Goal: Check status: Check status

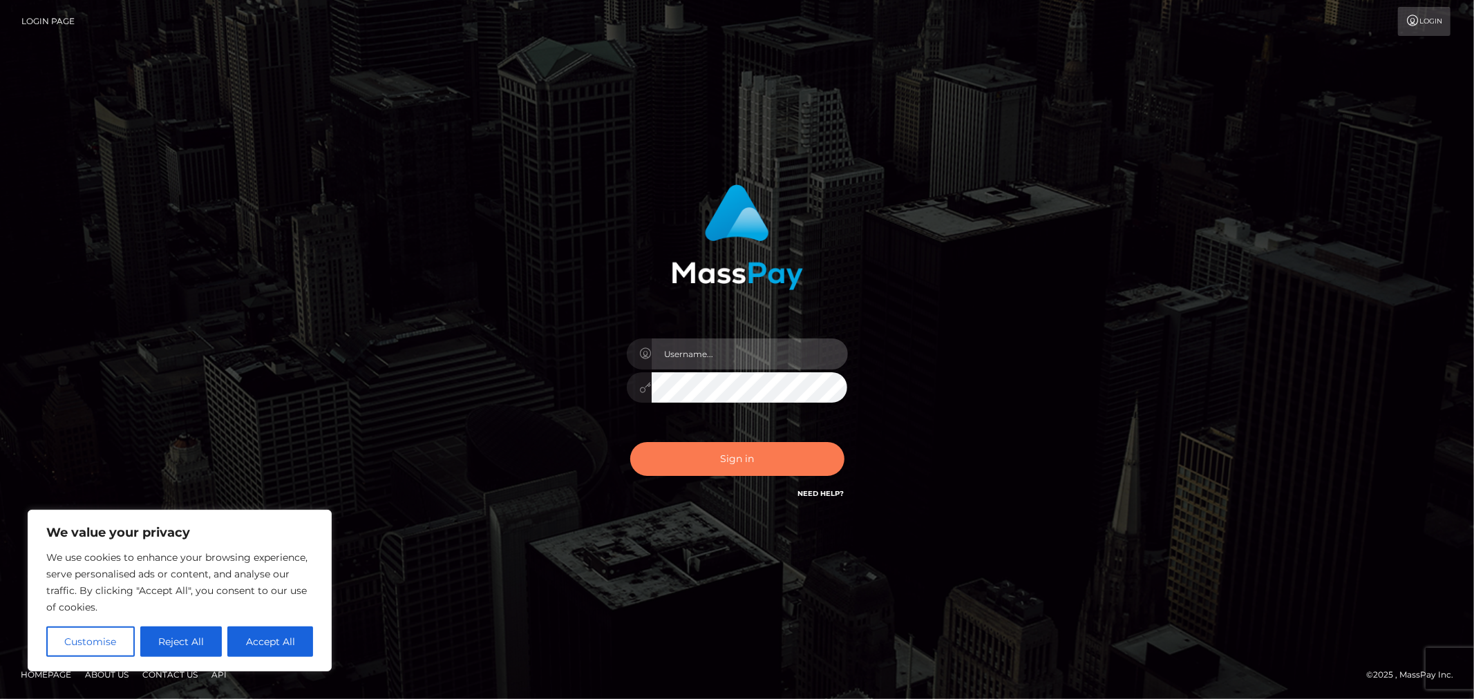
type input "MJSamelo"
click at [678, 458] on button "Sign in" at bounding box center [737, 459] width 214 height 34
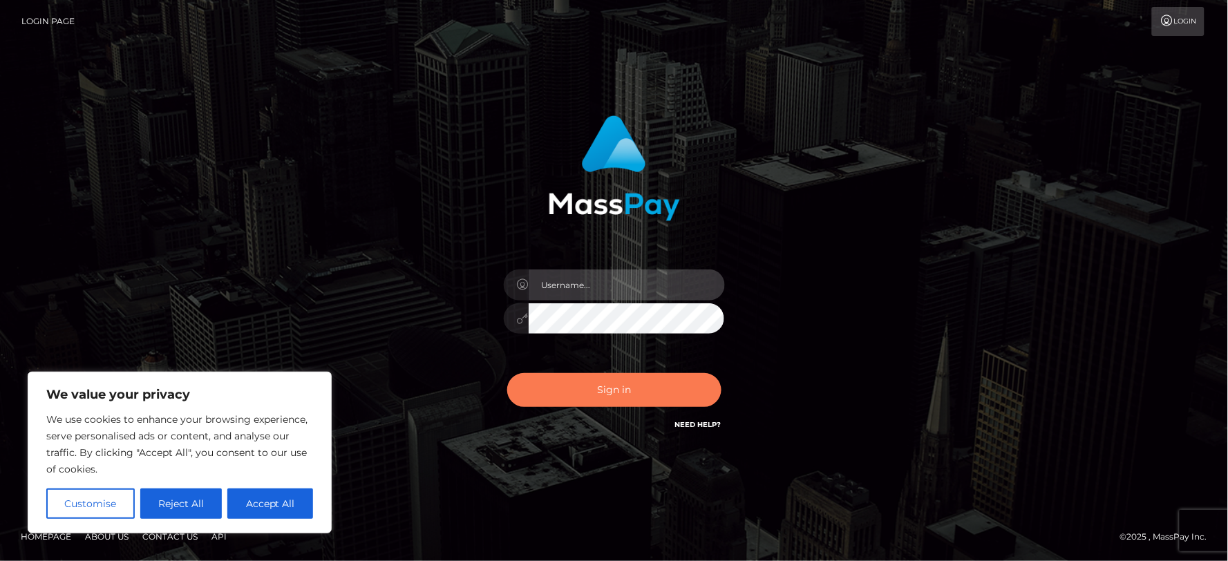
type input "MJSamelo"
click at [605, 399] on button "Sign in" at bounding box center [614, 390] width 214 height 34
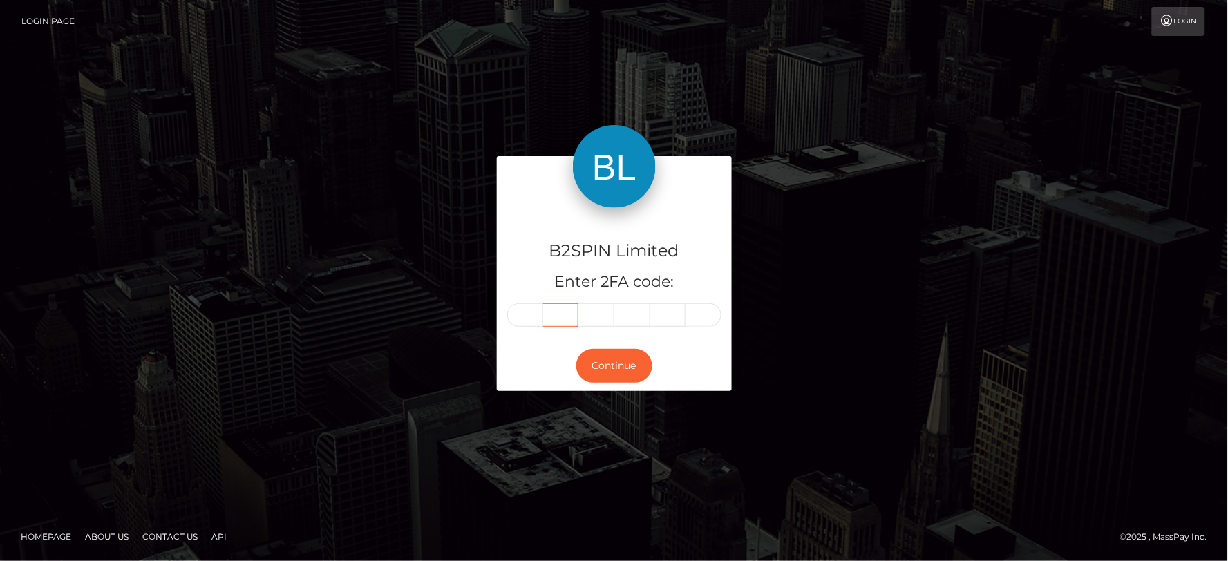
click at [546, 316] on input "text" at bounding box center [561, 314] width 36 height 23
drag, startPoint x: 540, startPoint y: 313, endPoint x: 532, endPoint y: 314, distance: 7.7
click at [537, 313] on input "text" at bounding box center [525, 314] width 36 height 23
type input "9"
type input "3"
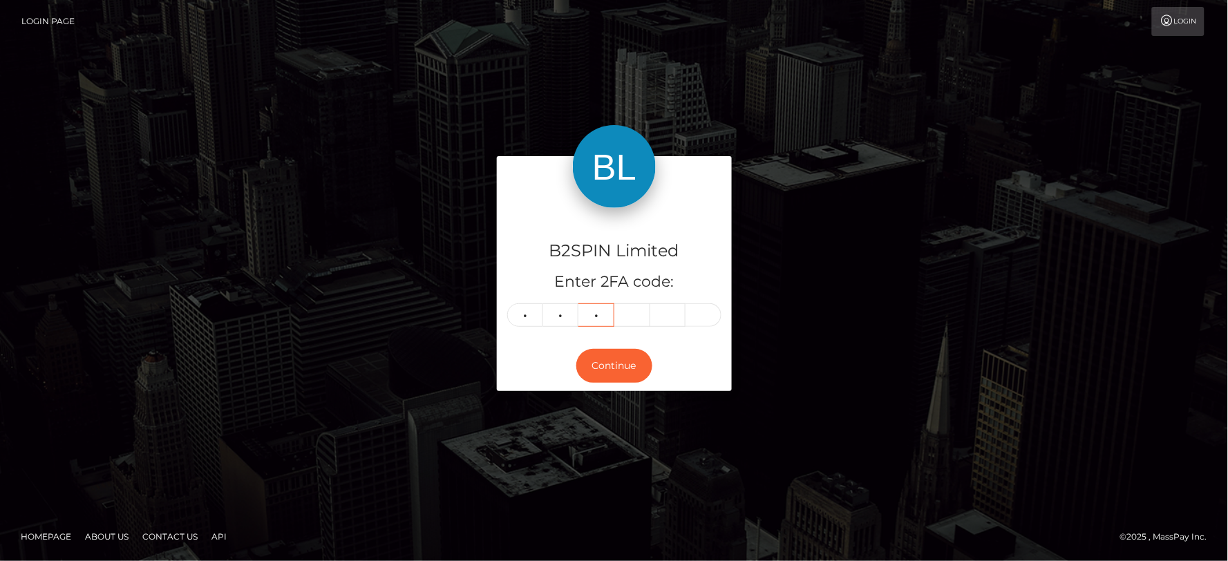
type input "0"
type input "5"
type input "8"
type input "0"
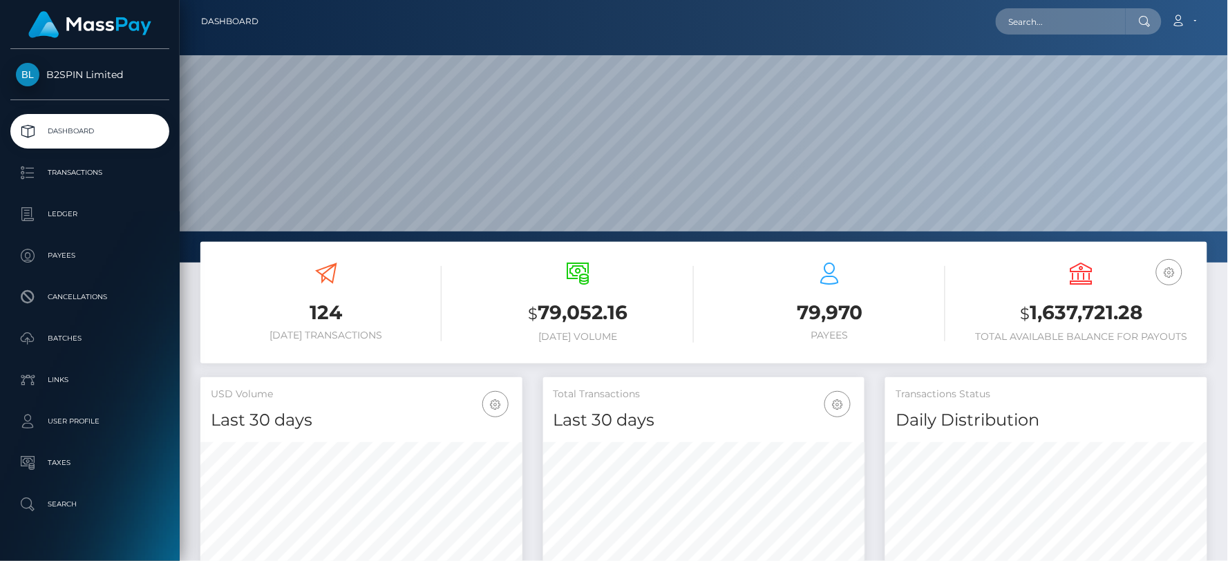
scroll to position [245, 322]
drag, startPoint x: 1078, startPoint y: 3, endPoint x: 1062, endPoint y: 25, distance: 27.6
click at [1072, 14] on nav "Dashboard Loading... Loading... Account Edit Profile" at bounding box center [704, 21] width 1049 height 43
click at [1062, 25] on input "text" at bounding box center [1061, 21] width 130 height 26
paste input "12e7d697-23b6-4644-8325-ff95fd60055e"
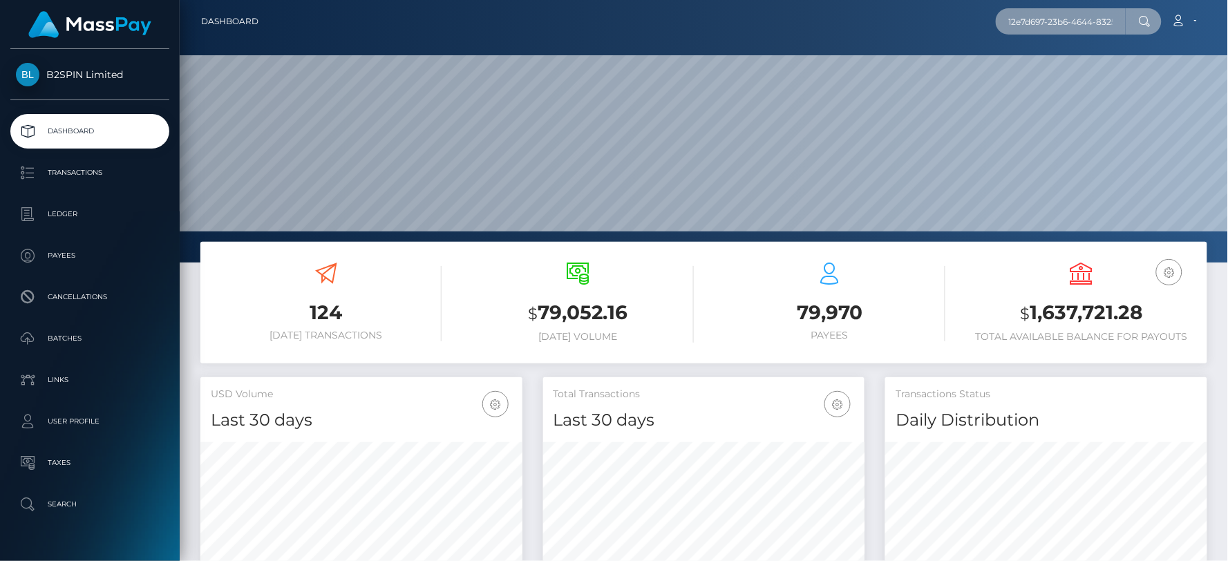
scroll to position [0, 59]
type input "12e7d697-23b6-4644-8325-ff95fd60055e"
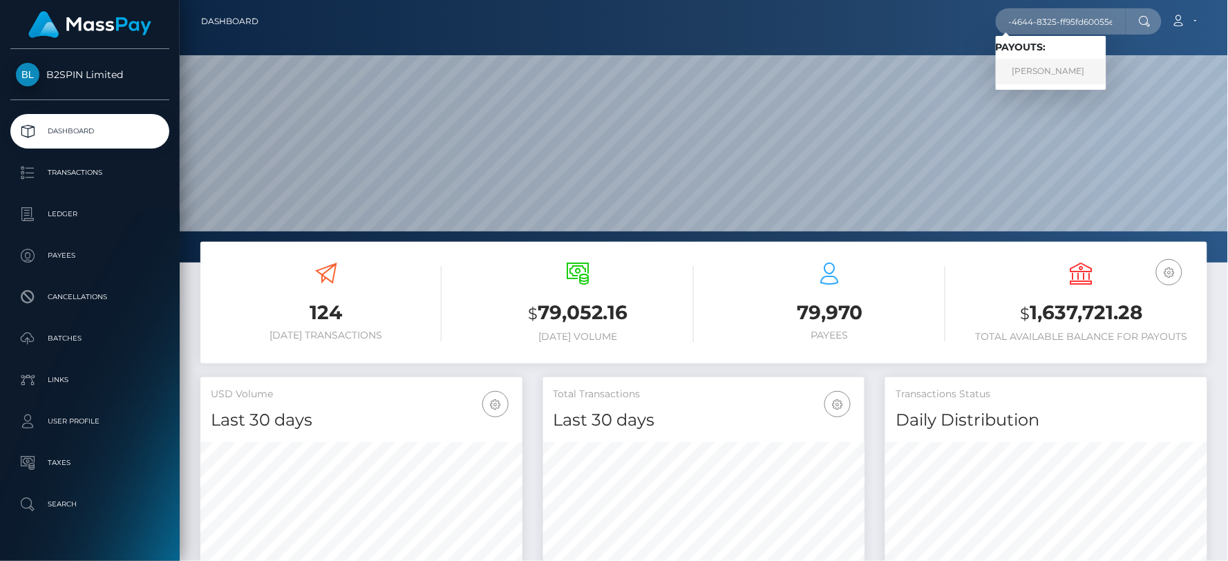
click at [1057, 70] on link "JANICIA J WALTON" at bounding box center [1051, 72] width 111 height 26
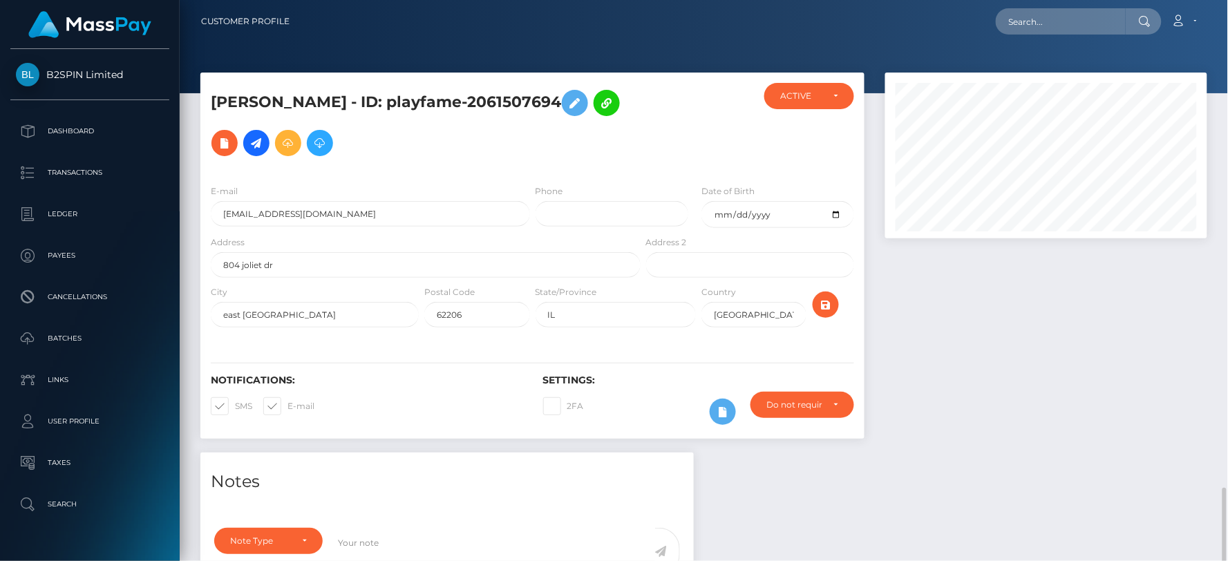
scroll to position [166, 322]
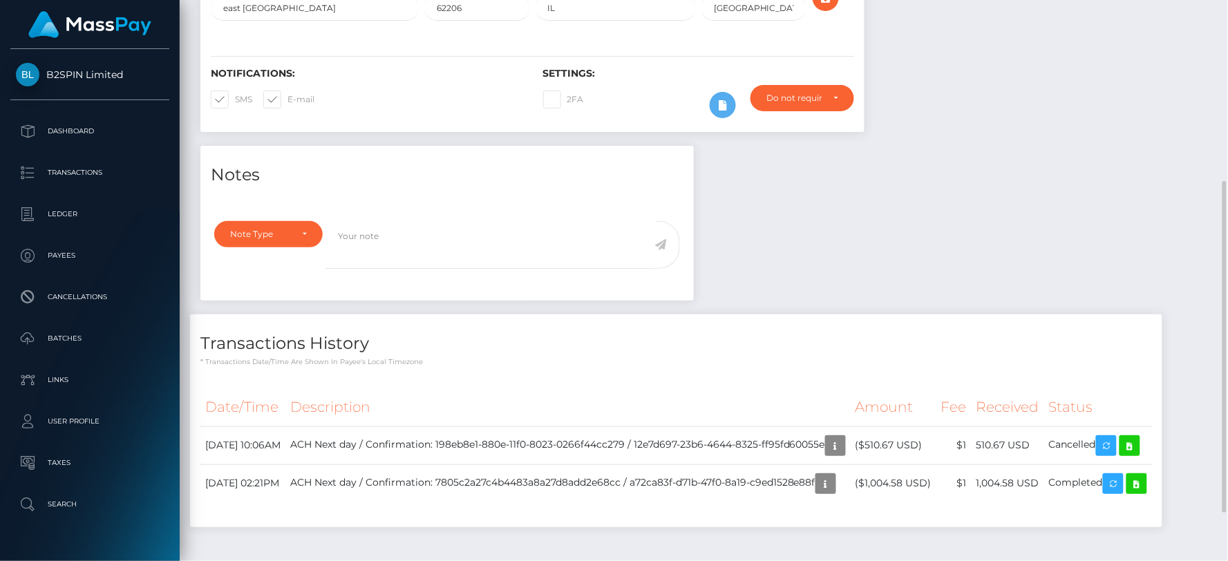
click at [914, 271] on div "Notes Note Type Compliance Clear Compliance General Note Type" at bounding box center [704, 343] width 1028 height 395
click at [969, 335] on h4 "Transactions History" at bounding box center [676, 344] width 952 height 24
click at [1138, 454] on icon at bounding box center [1130, 446] width 17 height 17
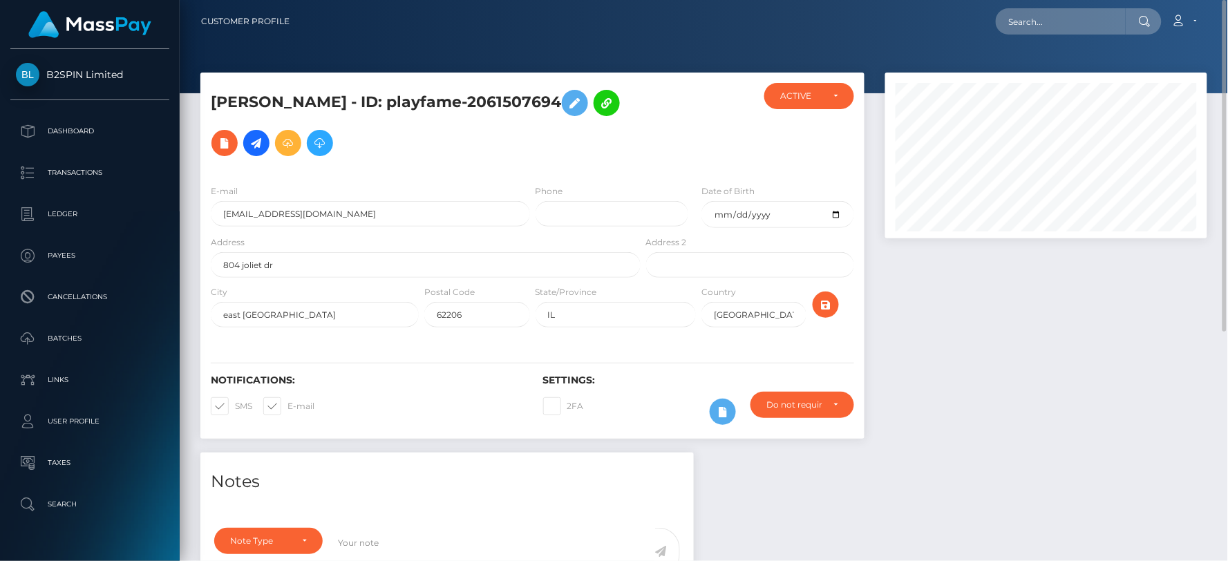
drag, startPoint x: 406, startPoint y: 102, endPoint x: 567, endPoint y: 105, distance: 161.1
click at [575, 104] on h5 "JANICIA J WALTON - ID: playfame-2061507694" at bounding box center [422, 123] width 422 height 80
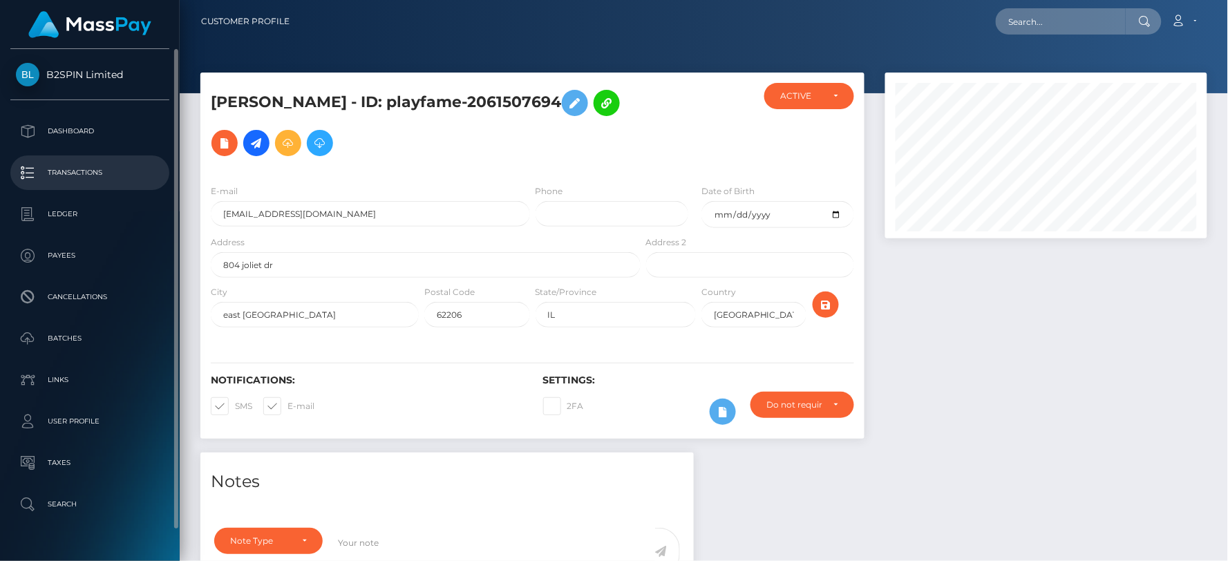
copy h5 "playfame-2061507694"
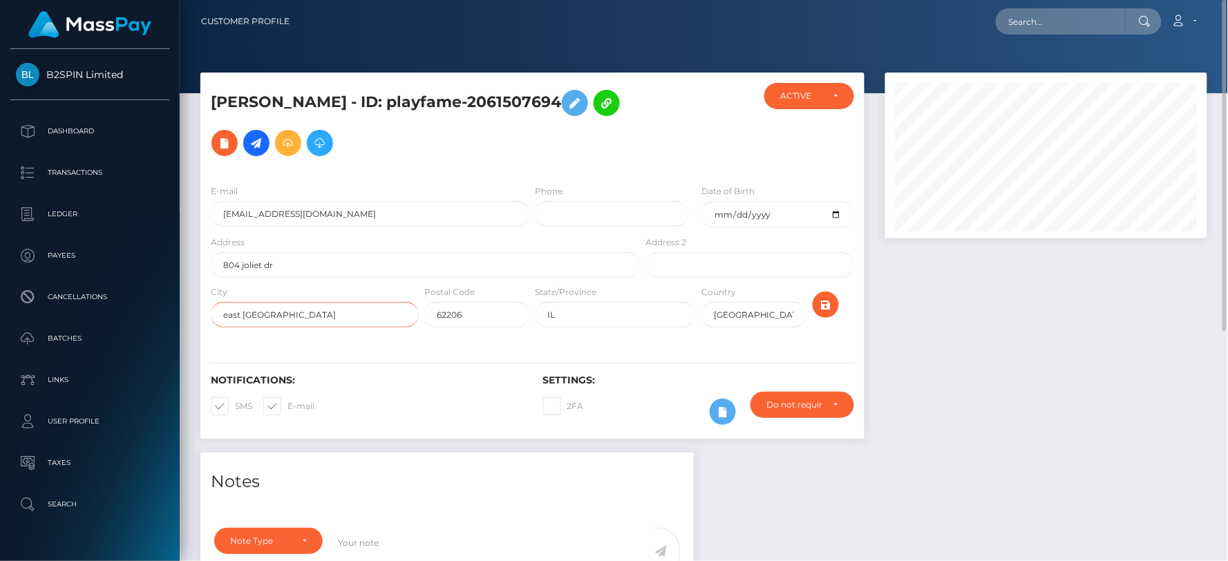
click at [357, 319] on input "east saint louis" at bounding box center [315, 315] width 208 height 26
click at [285, 268] on input "804 joliet dr" at bounding box center [426, 265] width 430 height 26
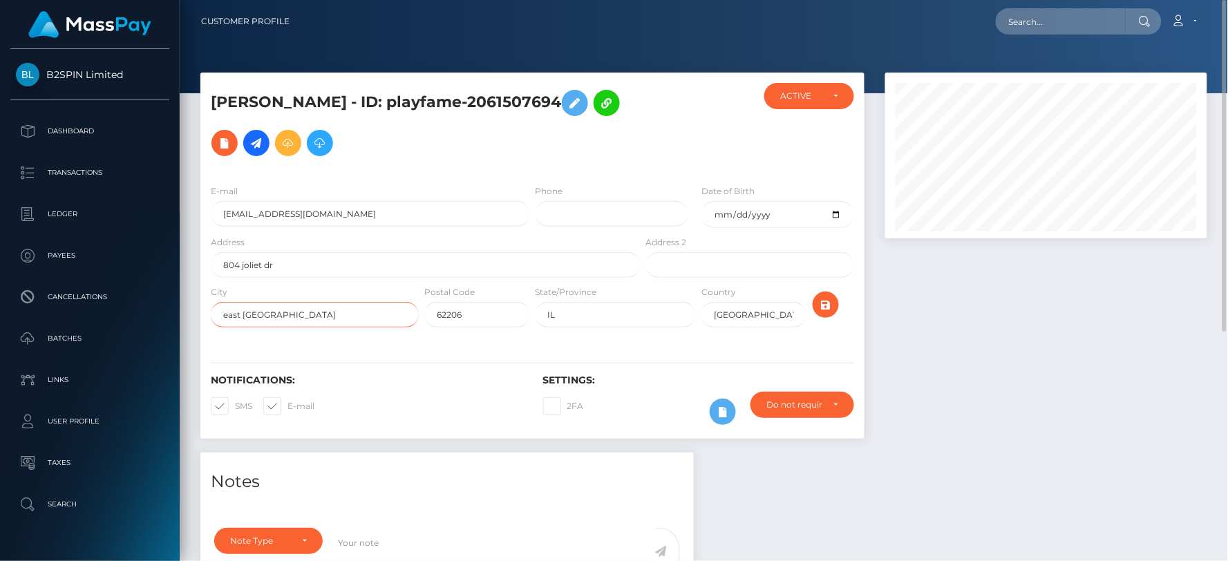
click at [296, 314] on input "east [GEOGRAPHIC_DATA]" at bounding box center [315, 315] width 208 height 26
click at [297, 314] on input "east [GEOGRAPHIC_DATA]" at bounding box center [315, 315] width 208 height 26
click at [297, 314] on input "east saint louis" at bounding box center [315, 315] width 208 height 26
click at [576, 317] on input "IL" at bounding box center [616, 315] width 160 height 26
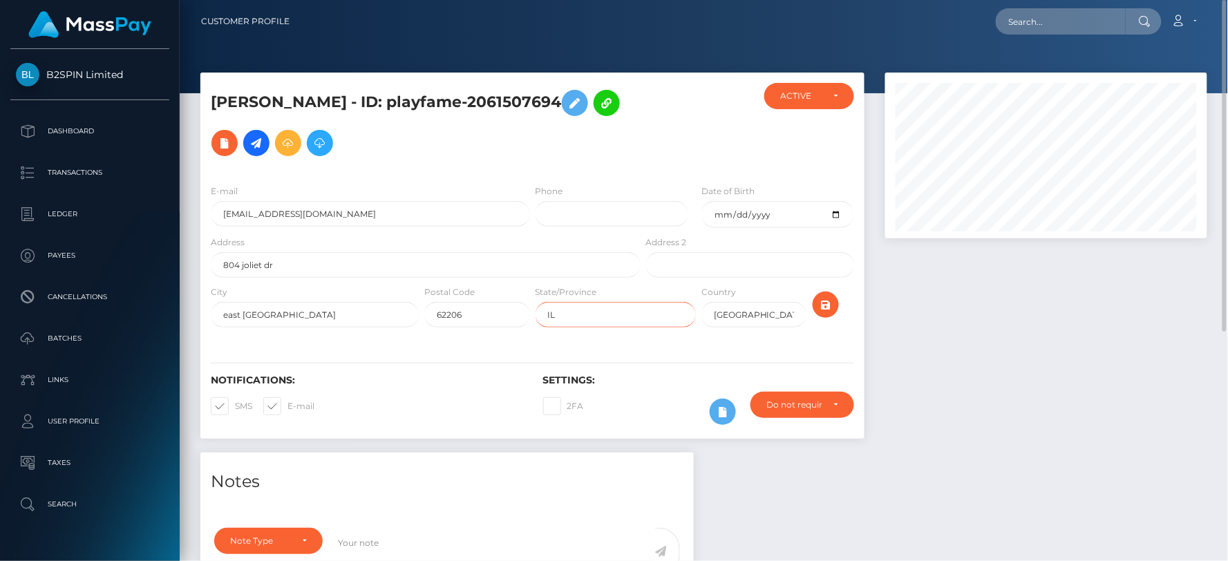
click at [576, 317] on input "IL" at bounding box center [616, 315] width 160 height 26
click at [485, 315] on input "62206" at bounding box center [476, 315] width 105 height 26
drag, startPoint x: 288, startPoint y: 102, endPoint x: 210, endPoint y: 104, distance: 78.1
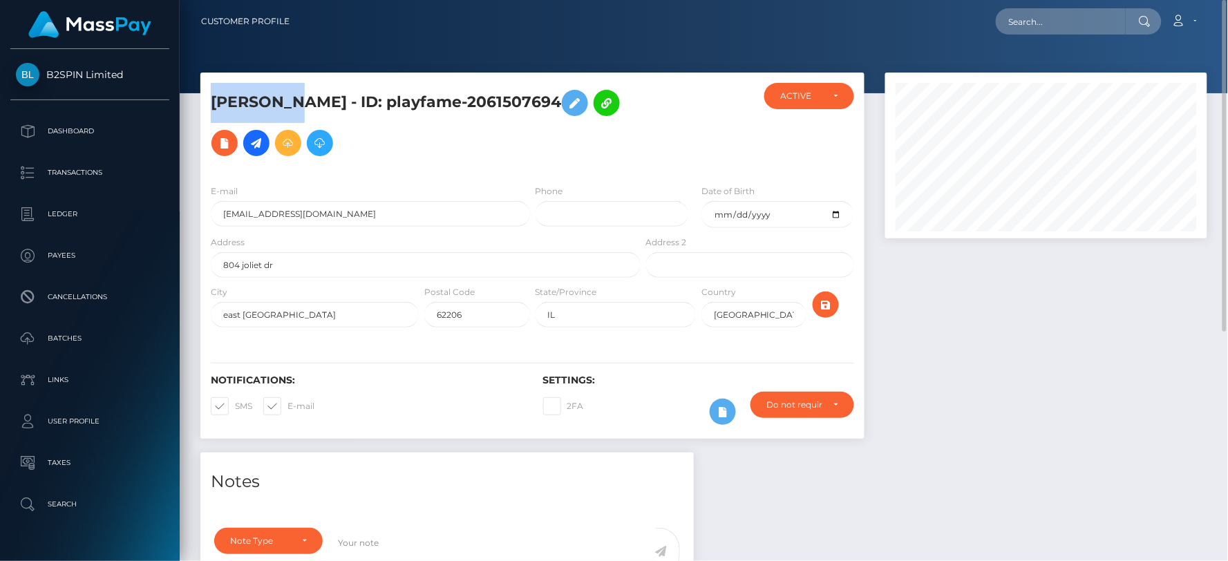
click at [211, 104] on h5 "JANICIA J WALTON - ID: playfame-2061507694" at bounding box center [422, 123] width 422 height 80
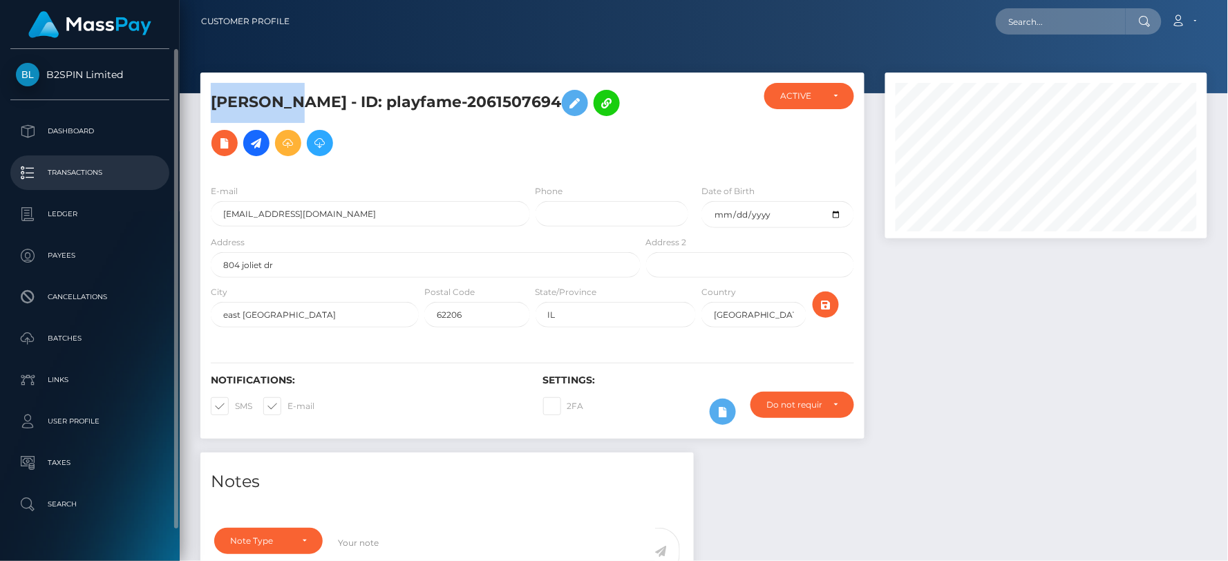
copy h5 "JANICIA J"
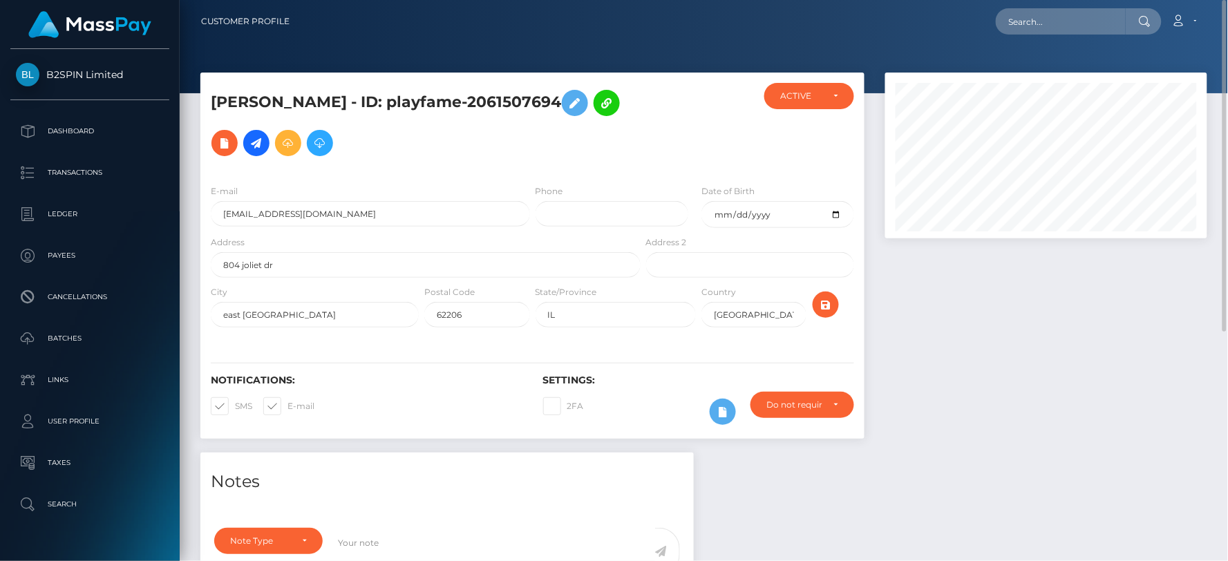
click at [330, 100] on h5 "JANICIA J WALTON - ID: playfame-2061507694" at bounding box center [422, 123] width 422 height 80
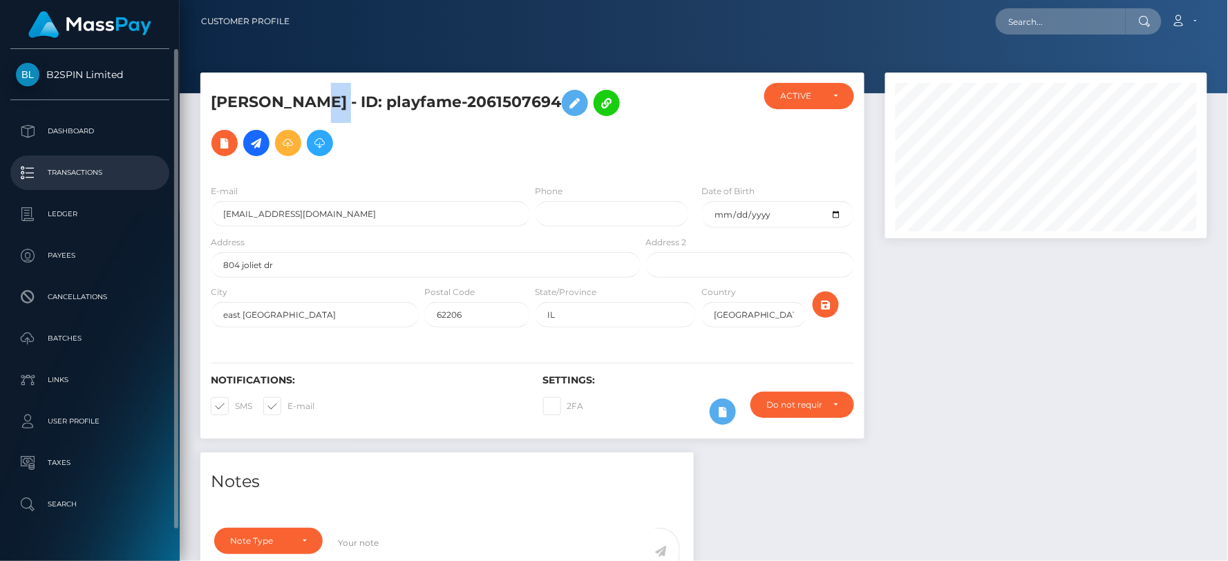
copy h5 "WALTON"
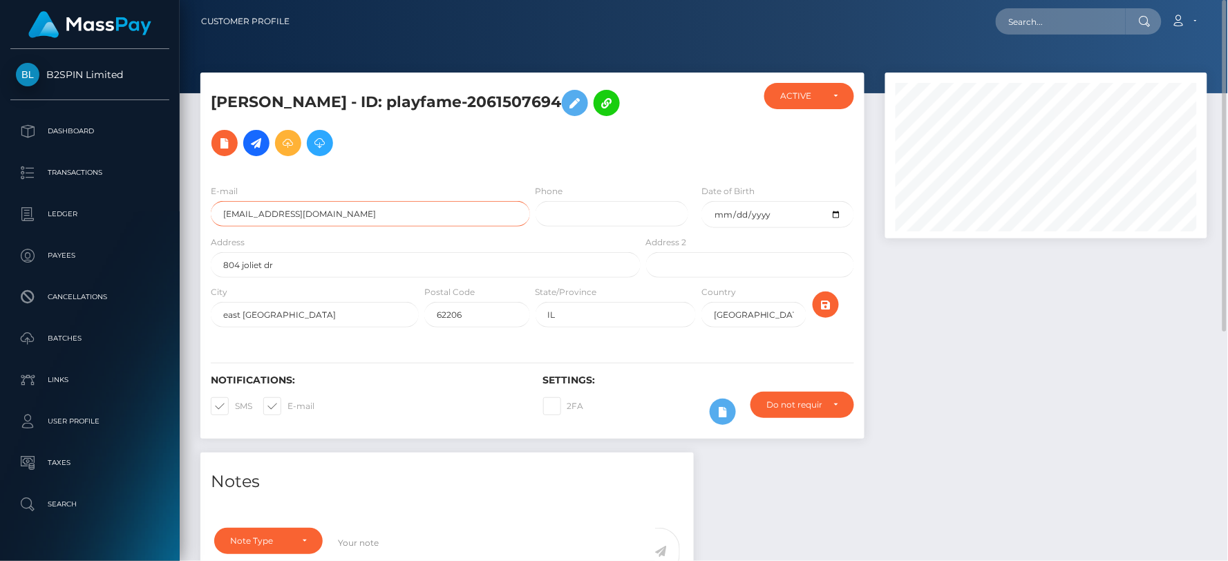
click at [352, 213] on input "janiciawalton91@gmail.com" at bounding box center [370, 214] width 319 height 26
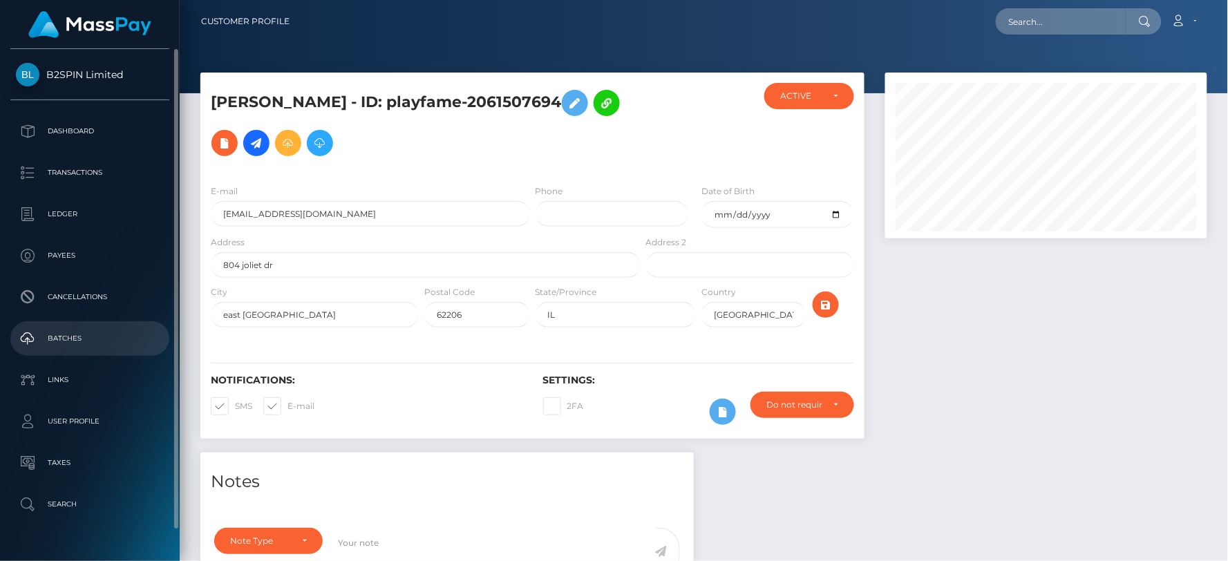
drag, startPoint x: 93, startPoint y: 336, endPoint x: 111, endPoint y: 332, distance: 19.0
click at [93, 336] on p "Batches" at bounding box center [90, 338] width 148 height 21
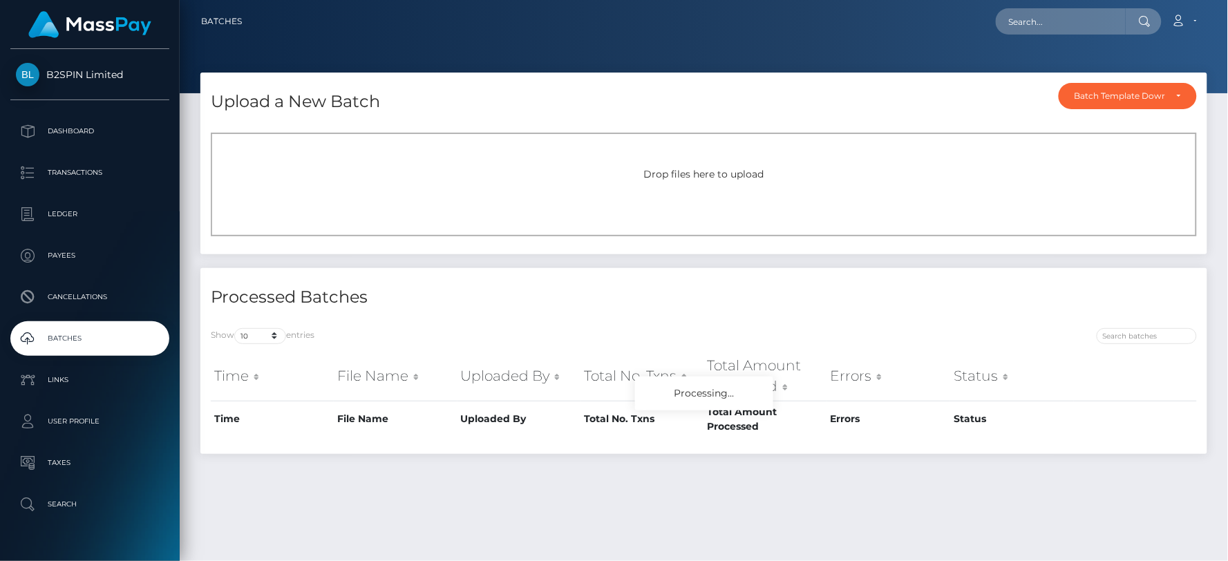
scroll to position [36, 0]
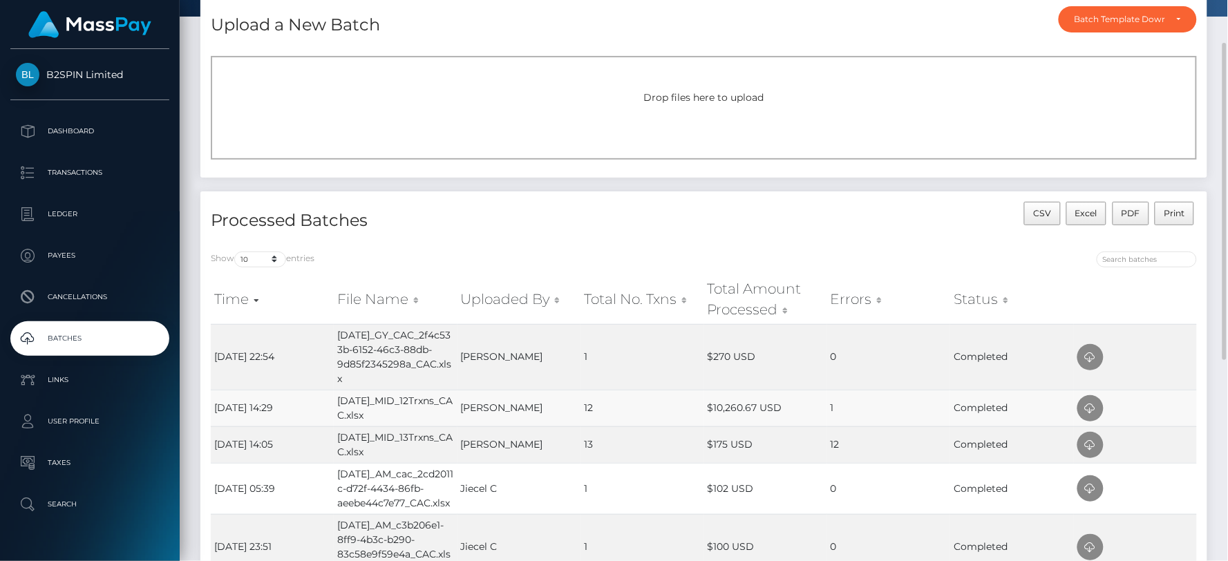
scroll to position [153, 0]
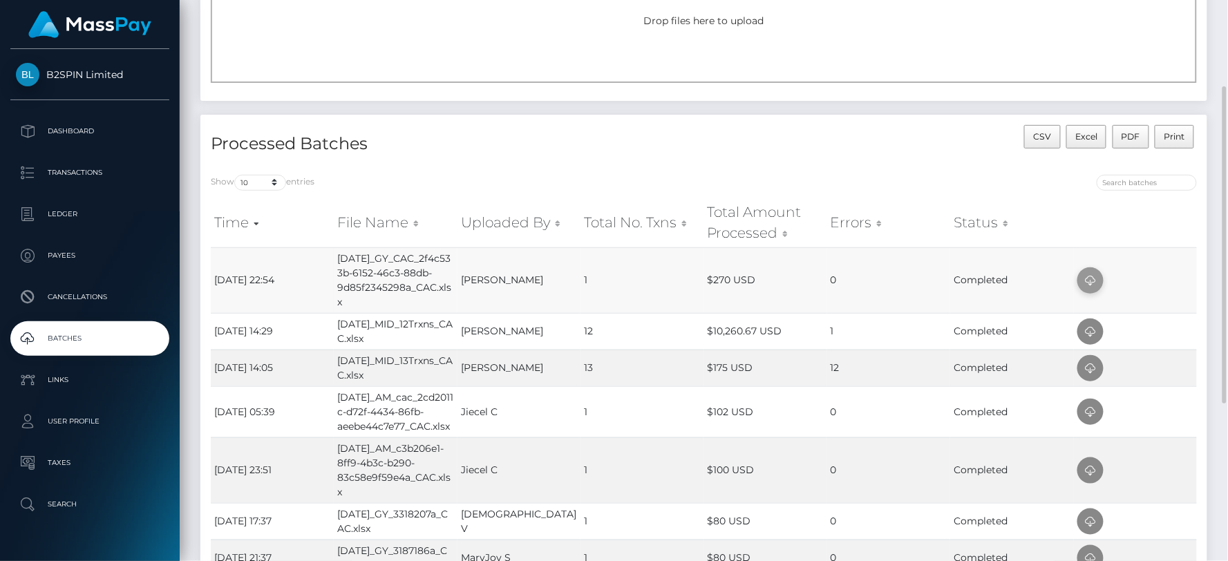
click at [1092, 279] on icon at bounding box center [1090, 280] width 17 height 17
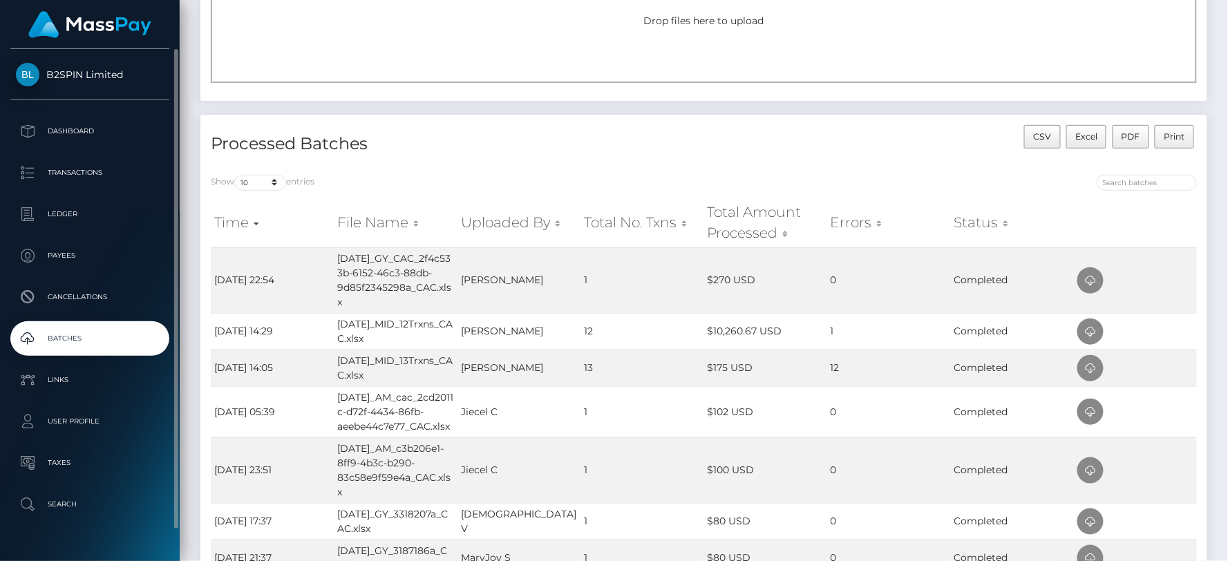
scroll to position [0, 0]
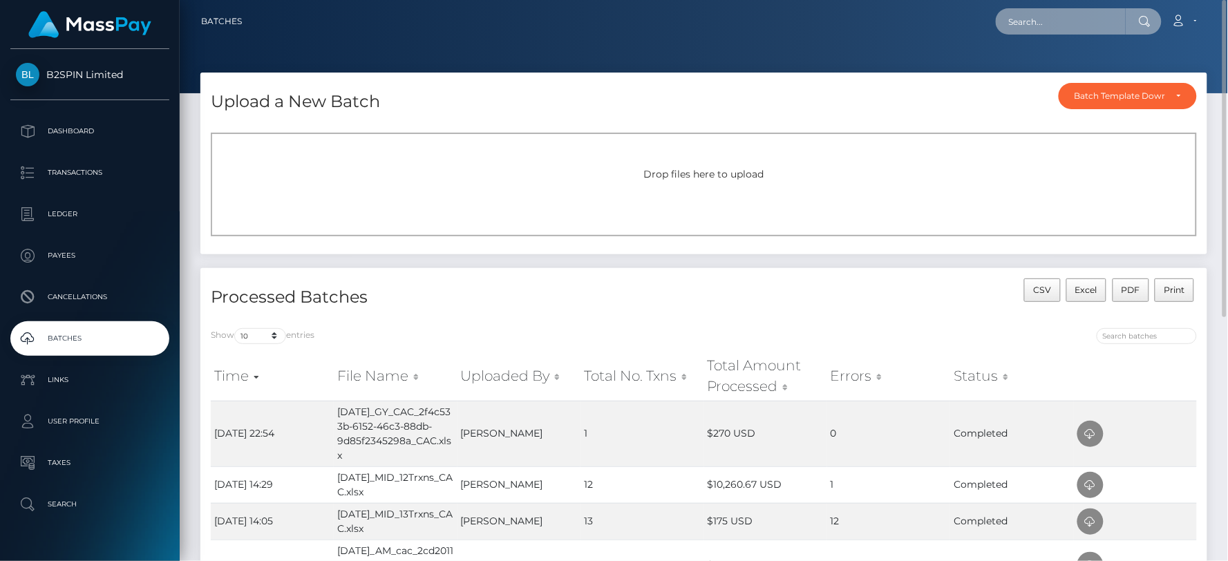
click at [1042, 19] on input "text" at bounding box center [1061, 21] width 130 height 26
paste input "12e7d697-23b6-4644-8325-ff95fd60055e"
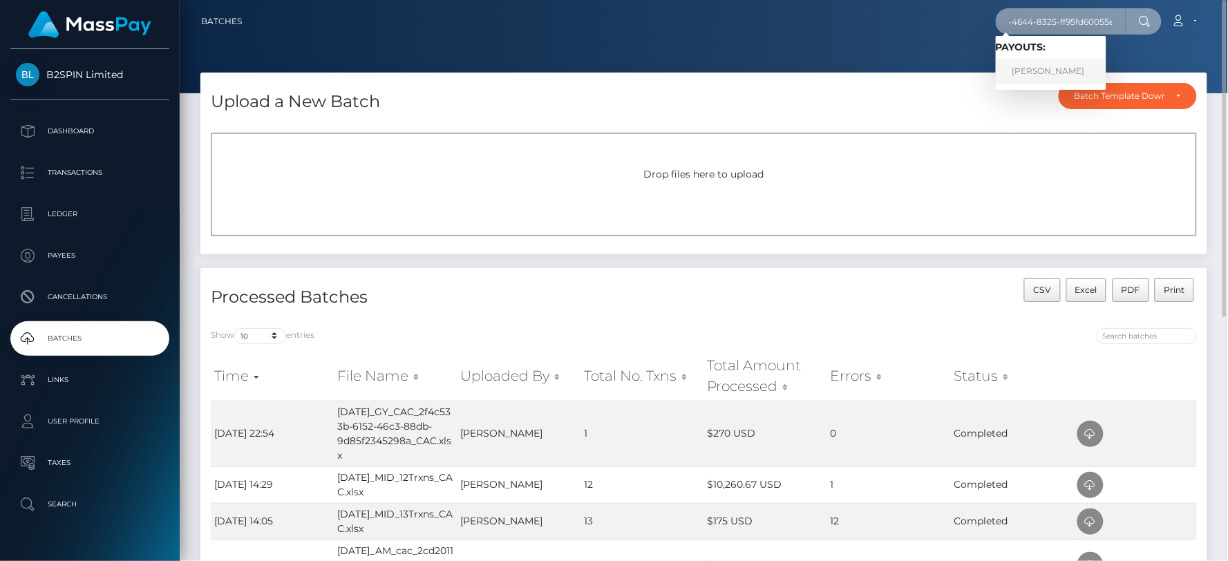
type input "12e7d697-23b6-4644-8325-ff95fd60055e"
click at [1056, 72] on link "JANICIA J WALTON" at bounding box center [1051, 72] width 111 height 26
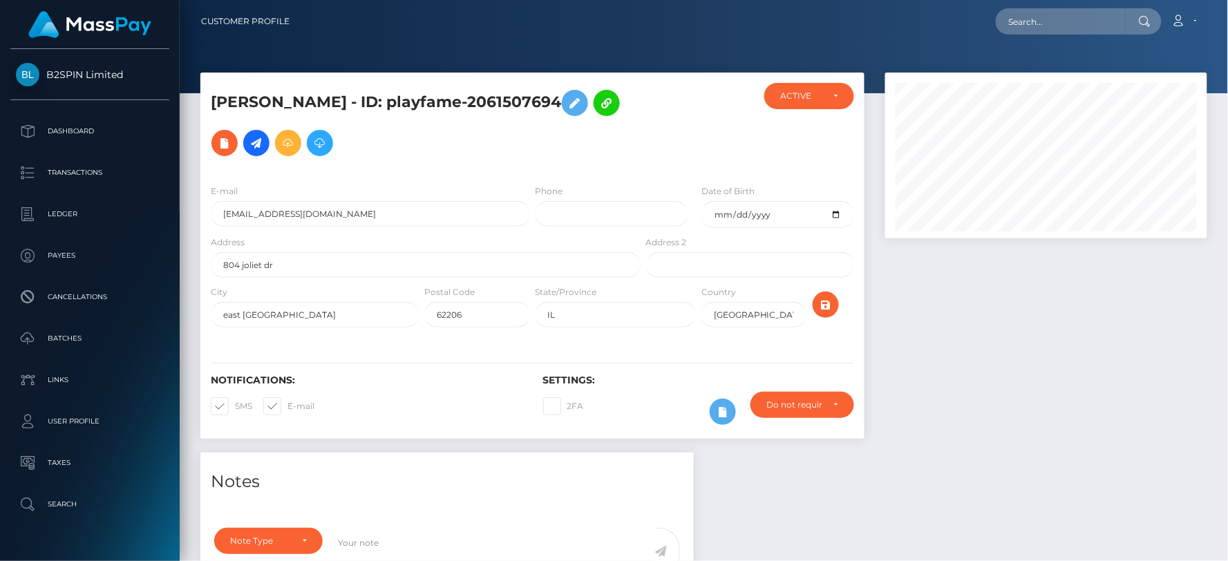
scroll to position [384, 0]
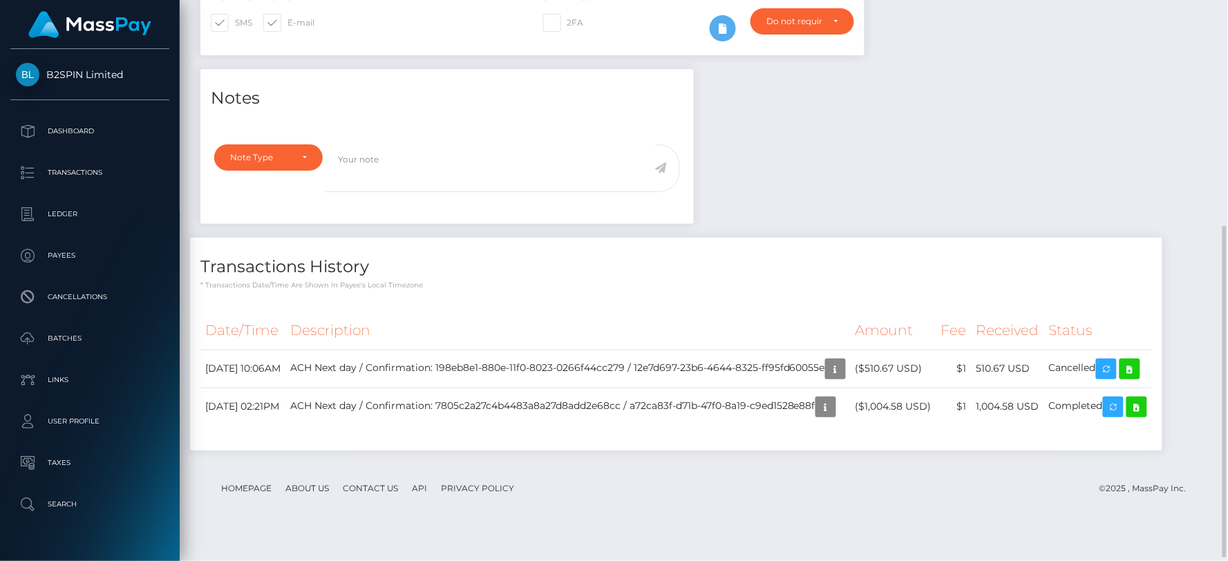
click at [956, 247] on div "Transactions History * Transactions date/time are shown in payee's local timezo…" at bounding box center [676, 264] width 972 height 53
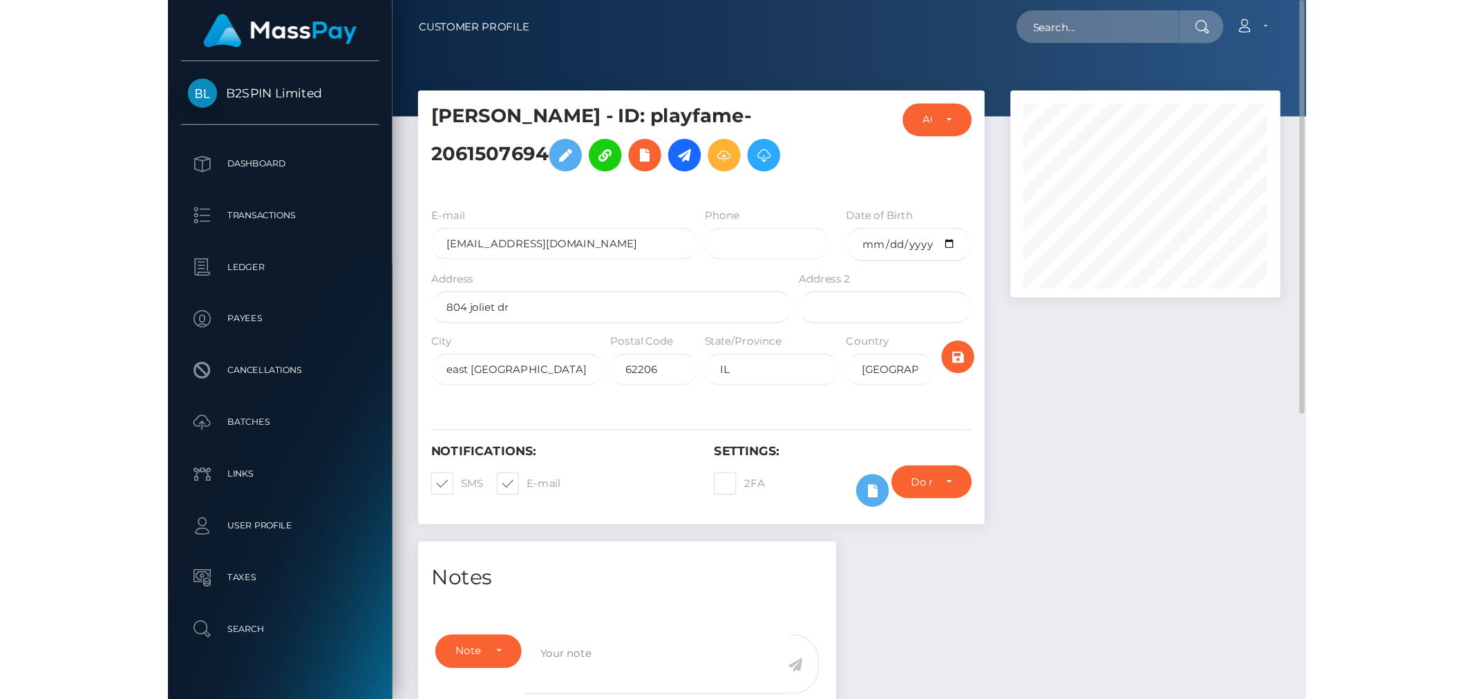
scroll to position [166, 404]
